Goal: Task Accomplishment & Management: Use online tool/utility

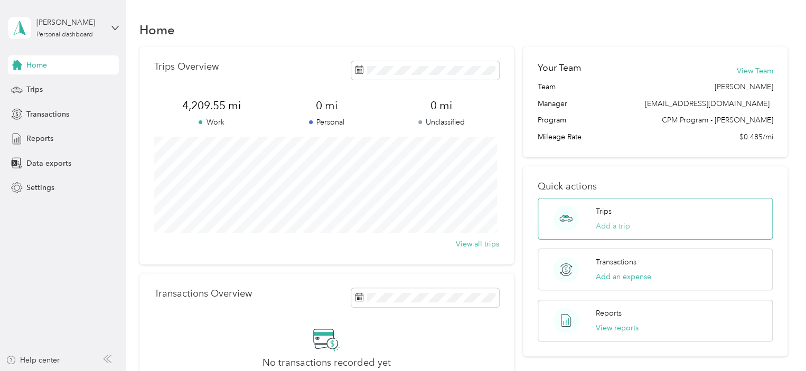
click at [619, 230] on button "Add a trip" at bounding box center [612, 226] width 34 height 11
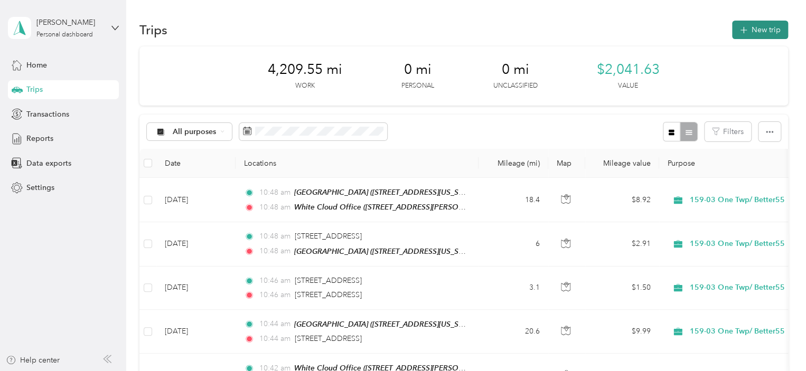
click at [734, 26] on button "New trip" at bounding box center [760, 30] width 56 height 18
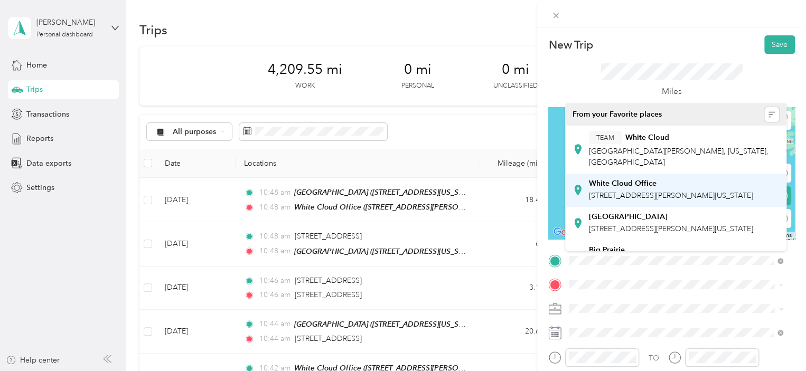
click at [659, 186] on div "White Cloud Office" at bounding box center [671, 184] width 164 height 10
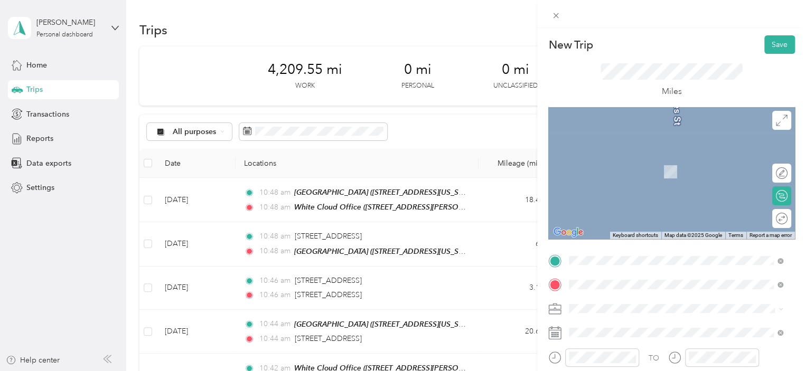
click at [624, 176] on div "[PERSON_NAME][GEOGRAPHIC_DATA] [STREET_ADDRESS][US_STATE]" at bounding box center [659, 166] width 141 height 22
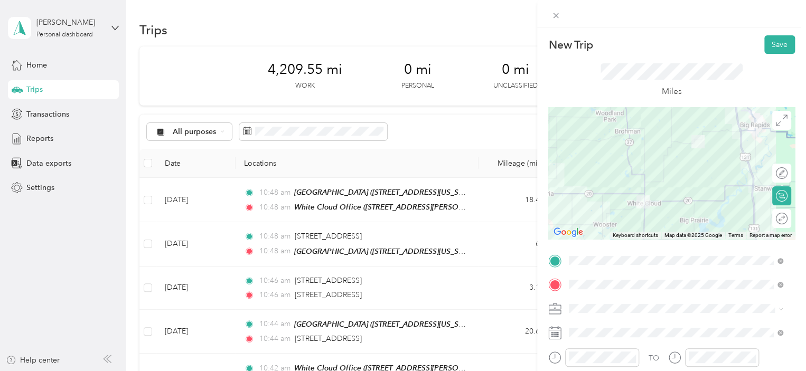
click at [642, 165] on div at bounding box center [671, 173] width 247 height 132
click at [638, 164] on div at bounding box center [671, 173] width 247 height 132
click at [777, 224] on div "Round trip" at bounding box center [781, 218] width 19 height 19
click at [770, 218] on div at bounding box center [776, 218] width 22 height 11
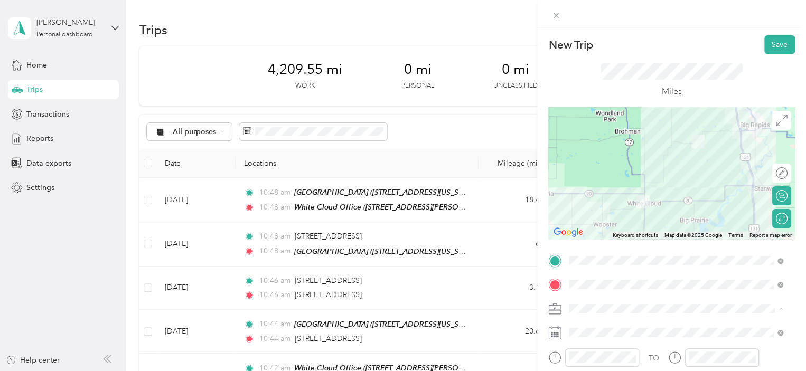
click at [651, 216] on div "159-03 One Twp/ Better55" at bounding box center [675, 216] width 206 height 11
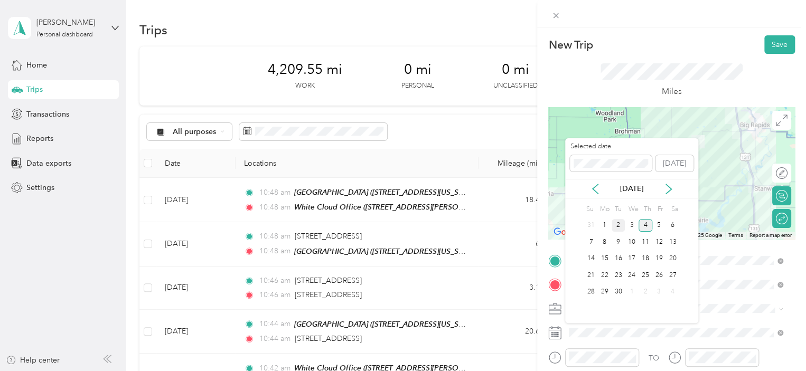
click at [618, 225] on div "2" at bounding box center [618, 225] width 14 height 13
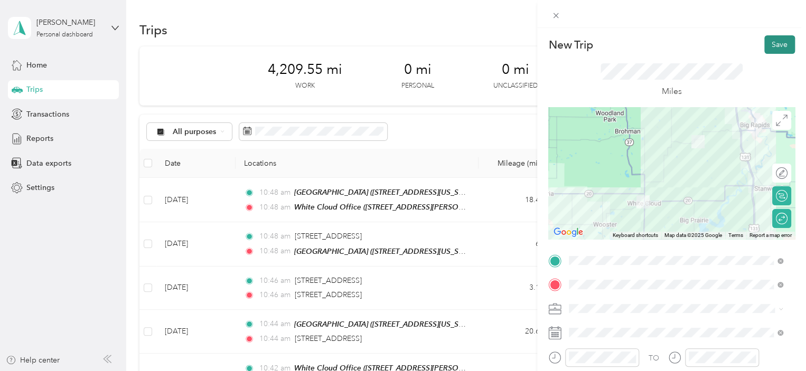
click at [779, 43] on button "Save" at bounding box center [779, 44] width 31 height 18
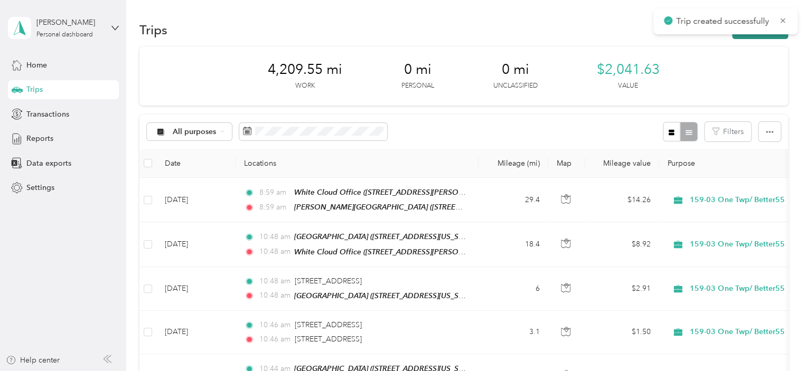
click at [766, 35] on button "New trip" at bounding box center [760, 30] width 56 height 18
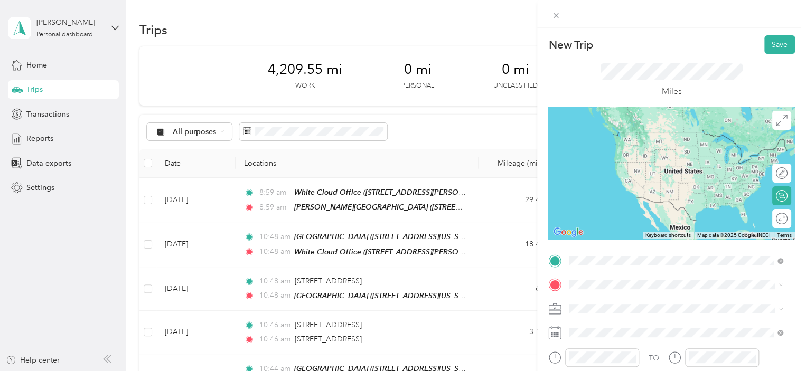
click at [623, 200] on span "[STREET_ADDRESS][PERSON_NAME][US_STATE]" at bounding box center [671, 195] width 164 height 9
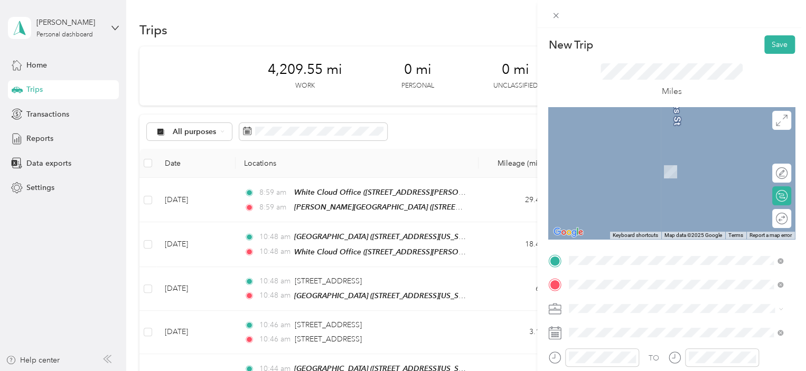
click at [627, 162] on div "[PERSON_NAME][GEOGRAPHIC_DATA] [STREET_ADDRESS][PERSON_NAME][US_STATE]" at bounding box center [671, 166] width 164 height 22
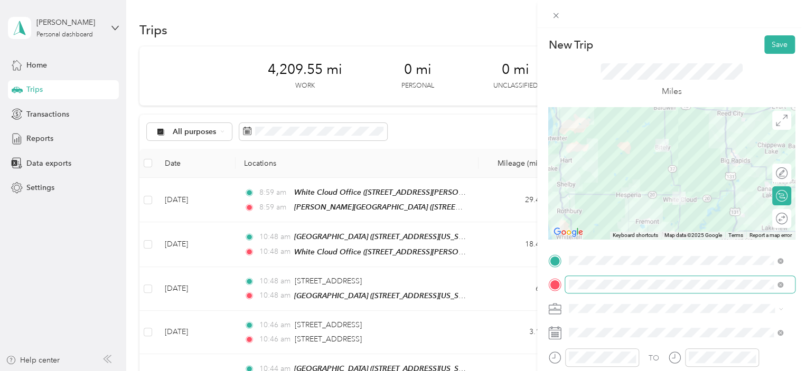
scroll to position [21, 0]
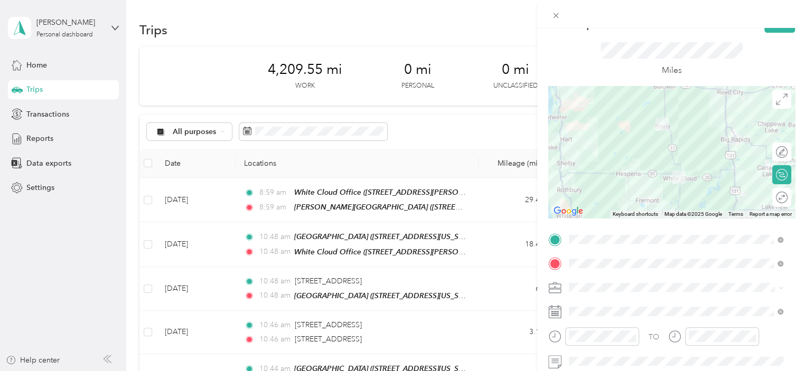
click at [631, 198] on ol "32/68 (FGP 150-01 / SCP 155-01) 159-03 One Twp/ Better55 155-01 Senior Comp - M…" at bounding box center [675, 217] width 221 height 111
click at [615, 196] on li "159-03 One Twp/ Better55" at bounding box center [675, 189] width 221 height 18
click at [777, 195] on div "Round trip" at bounding box center [782, 197] width 10 height 11
click at [772, 195] on div at bounding box center [776, 197] width 22 height 11
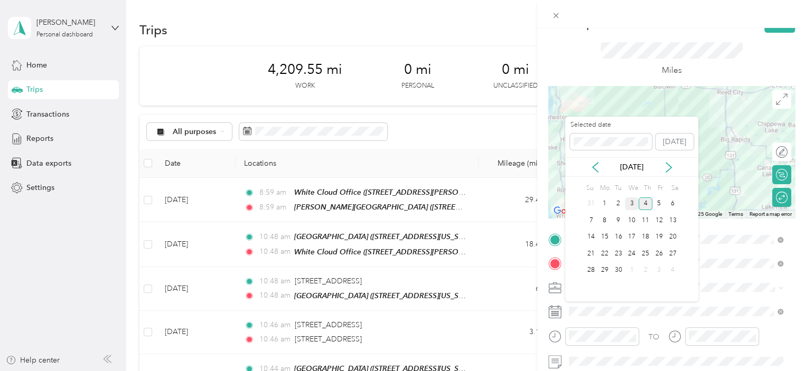
click at [633, 204] on div "3" at bounding box center [631, 203] width 14 height 13
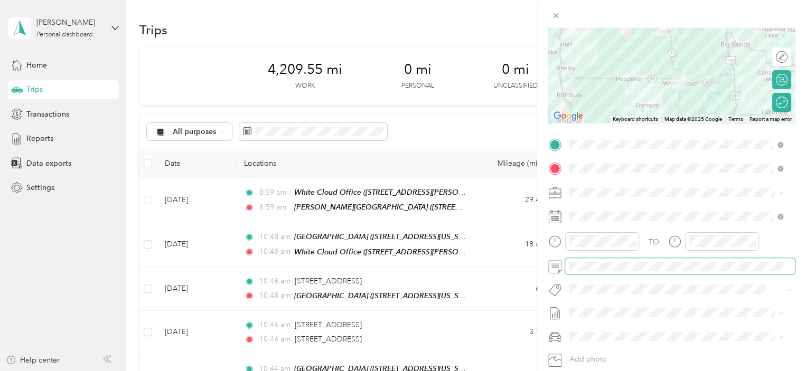
scroll to position [0, 0]
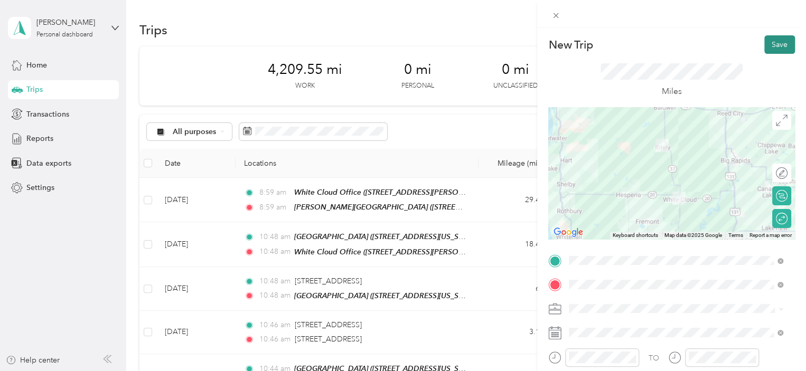
click at [772, 41] on button "Save" at bounding box center [779, 44] width 31 height 18
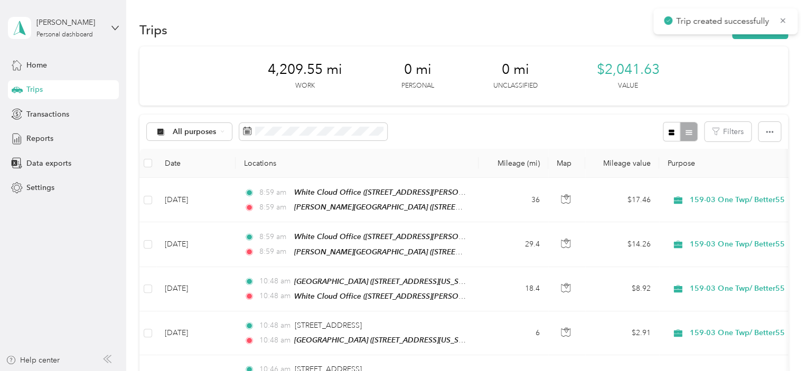
click at [764, 39] on div "Trips New trip" at bounding box center [463, 29] width 648 height 22
click at [764, 35] on button "New trip" at bounding box center [760, 30] width 56 height 18
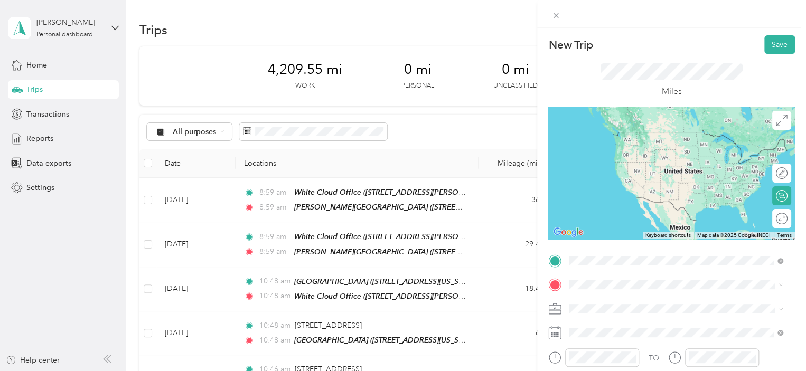
click at [629, 198] on span "[STREET_ADDRESS][PERSON_NAME][US_STATE]" at bounding box center [671, 195] width 164 height 9
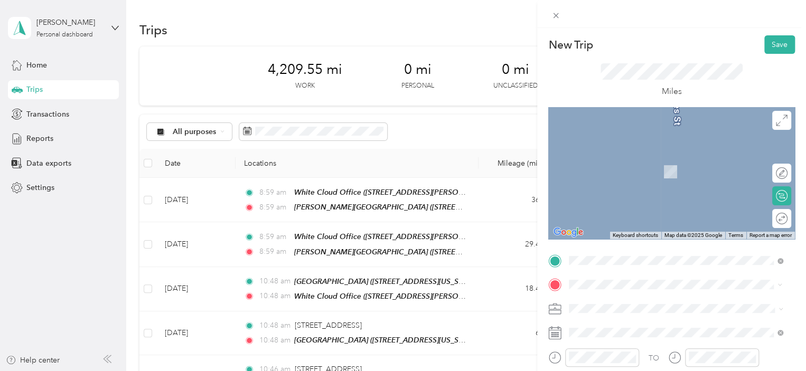
click at [629, 175] on span "[STREET_ADDRESS][US_STATE]" at bounding box center [642, 171] width 106 height 9
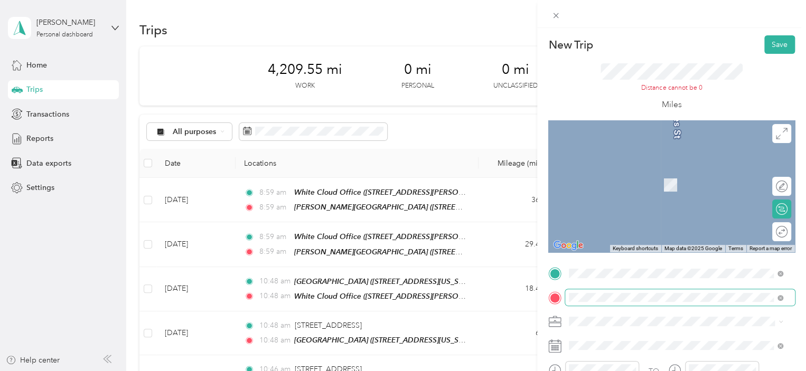
drag, startPoint x: 639, startPoint y: 292, endPoint x: 756, endPoint y: 305, distance: 117.4
click at [622, 183] on ol "From search results [STREET_ADDRESS][US_STATE] [GEOGRAPHIC_DATA][US_STATE], [GE…" at bounding box center [675, 214] width 221 height 148
click at [614, 171] on span "[STREET_ADDRESS][US_STATE]" at bounding box center [642, 169] width 106 height 10
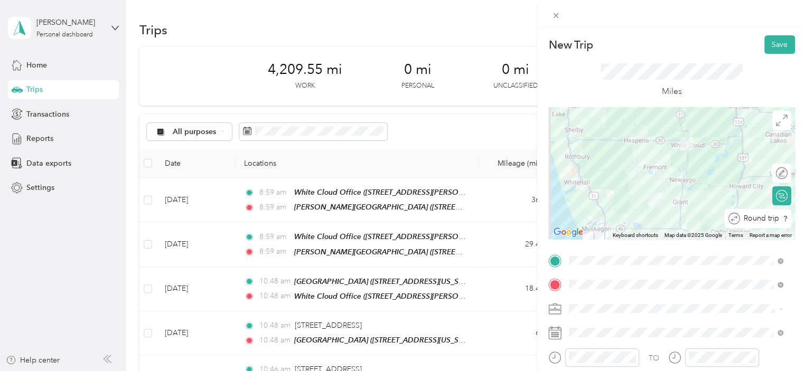
click at [777, 226] on div "Round trip" at bounding box center [757, 218] width 67 height 19
click at [774, 221] on div at bounding box center [776, 218] width 22 height 11
click at [636, 213] on span "159-03 One Twp/ Better55" at bounding box center [616, 216] width 89 height 9
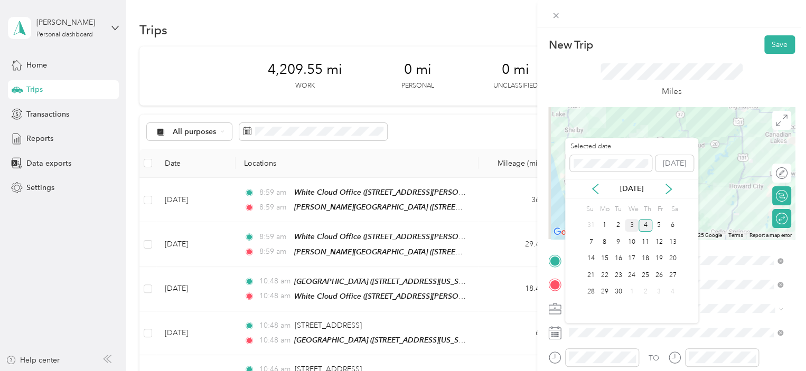
click at [635, 225] on div "3" at bounding box center [631, 225] width 14 height 13
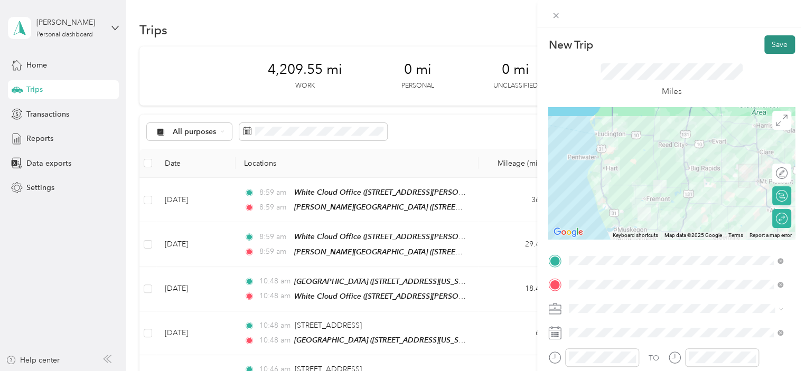
click at [775, 50] on button "Save" at bounding box center [779, 44] width 31 height 18
